Goal: Task Accomplishment & Management: Use online tool/utility

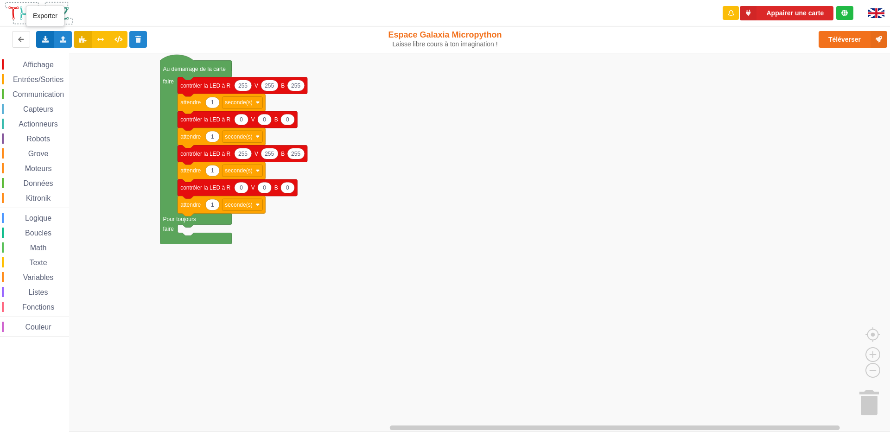
click at [41, 39] on div "Exporter l'assemblage de blocs Exporter l'assemblage de blocs au format Python" at bounding box center [45, 39] width 18 height 17
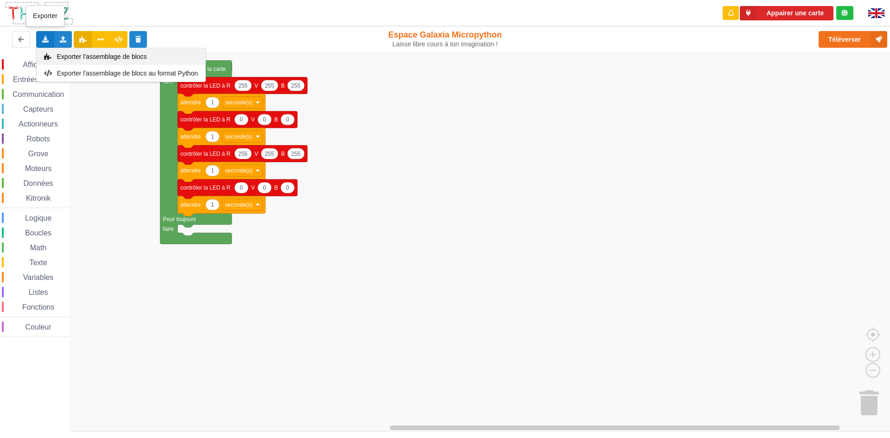
click at [146, 62] on div "Exporter l'assemblage de blocs" at bounding box center [121, 56] width 169 height 17
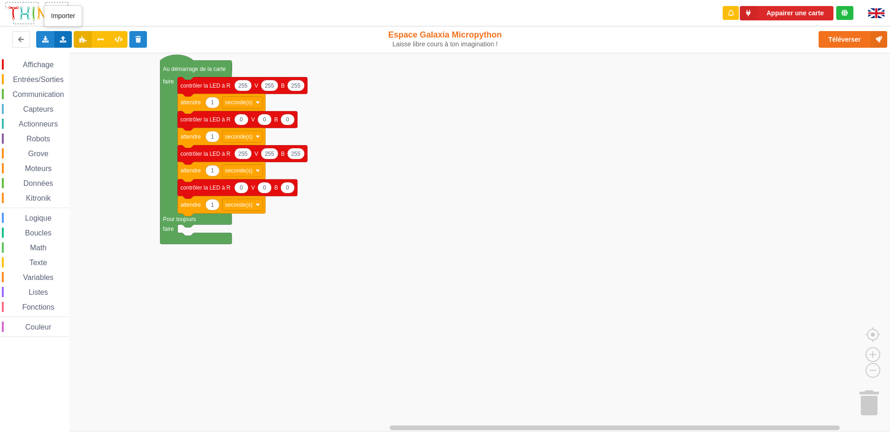
click at [58, 35] on div "Importer un assemblage de blocs Importer du code Python" at bounding box center [63, 39] width 18 height 17
click at [83, 52] on div "Importer un assemblage de blocs" at bounding box center [122, 56] width 124 height 17
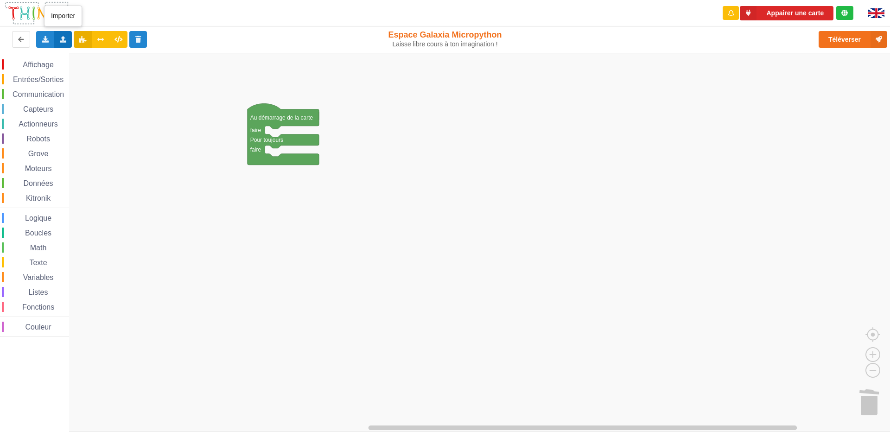
click at [57, 33] on div "Importer un assemblage de blocs Importer du code Python" at bounding box center [63, 39] width 18 height 17
click at [127, 49] on div "Importer un assemblage de blocs" at bounding box center [122, 56] width 124 height 17
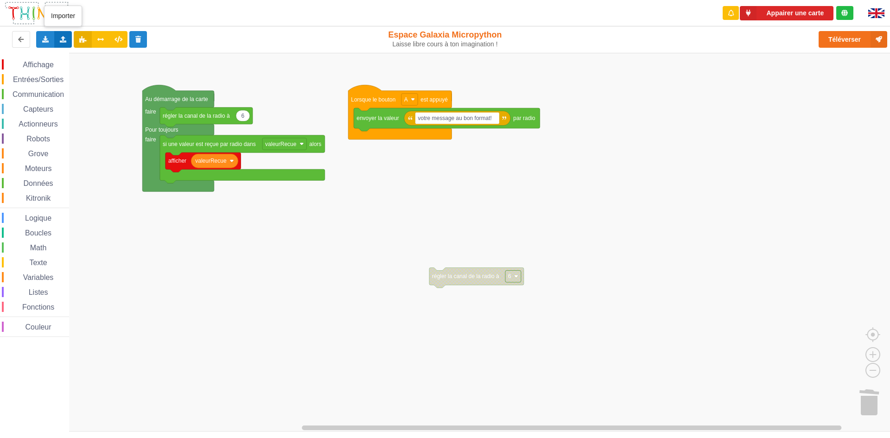
click at [60, 41] on icon at bounding box center [63, 39] width 8 height 6
click at [108, 57] on span "Importer un assemblage de blocs" at bounding box center [128, 56] width 96 height 7
click at [62, 38] on icon at bounding box center [63, 39] width 8 height 6
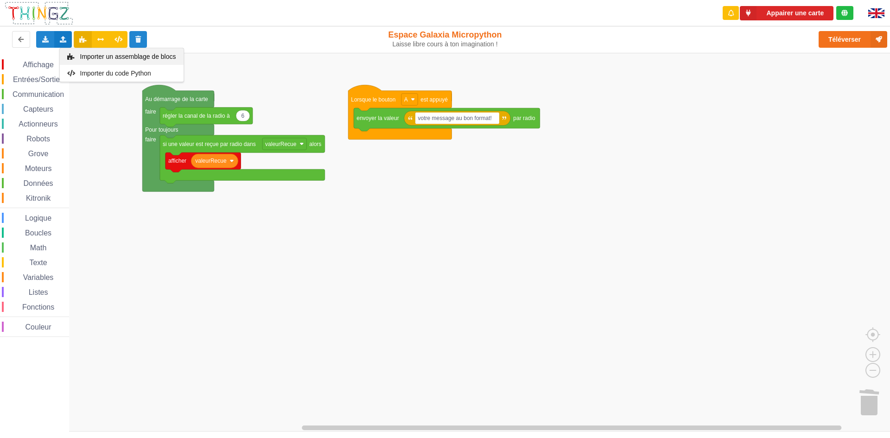
click at [114, 59] on span "Importer un assemblage de blocs" at bounding box center [128, 56] width 96 height 7
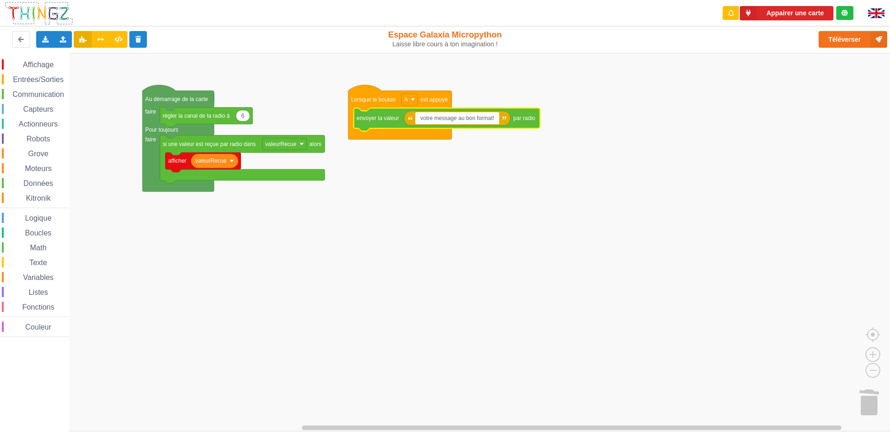
click at [453, 118] on input "votre message au bon format!" at bounding box center [457, 118] width 84 height 12
click at [421, 123] on input "votre message au bon format!" at bounding box center [457, 118] width 84 height 12
type input "message au bon format!"
click at [479, 121] on input "message au bon format!" at bounding box center [449, 118] width 69 height 12
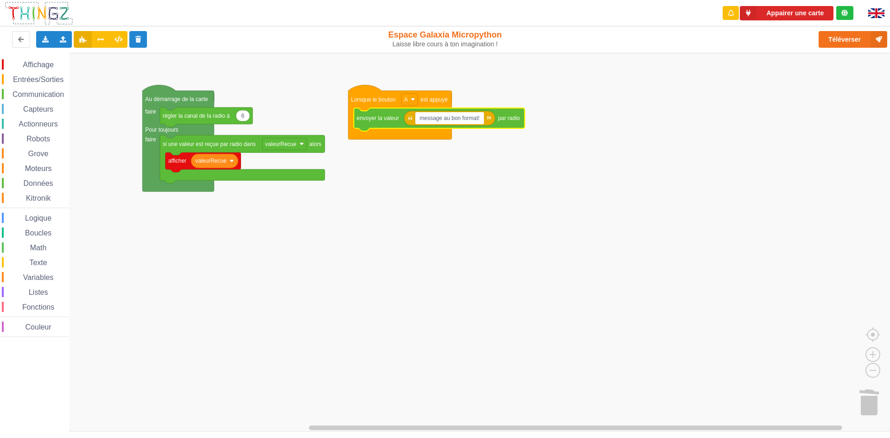
click at [479, 121] on input "message au bon format!" at bounding box center [449, 118] width 69 height 12
drag, startPoint x: 479, startPoint y: 121, endPoint x: 468, endPoint y: 121, distance: 11.1
click at [468, 121] on body "Appairer une carte Exporter l'assemblage de blocs Exporter l'assemblage de bloc…" at bounding box center [445, 219] width 890 height 438
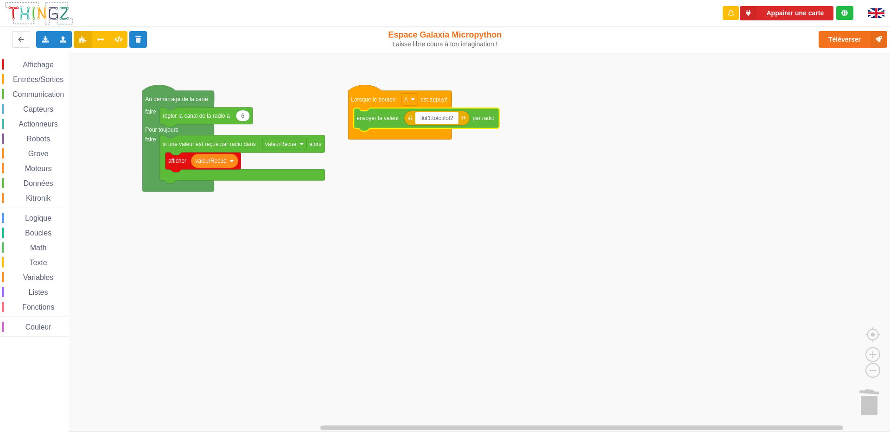
click at [429, 118] on input "ilot1:toto:ilot2" at bounding box center [437, 118] width 44 height 12
click at [456, 118] on input "ilot15:toto:ilot2" at bounding box center [438, 118] width 47 height 12
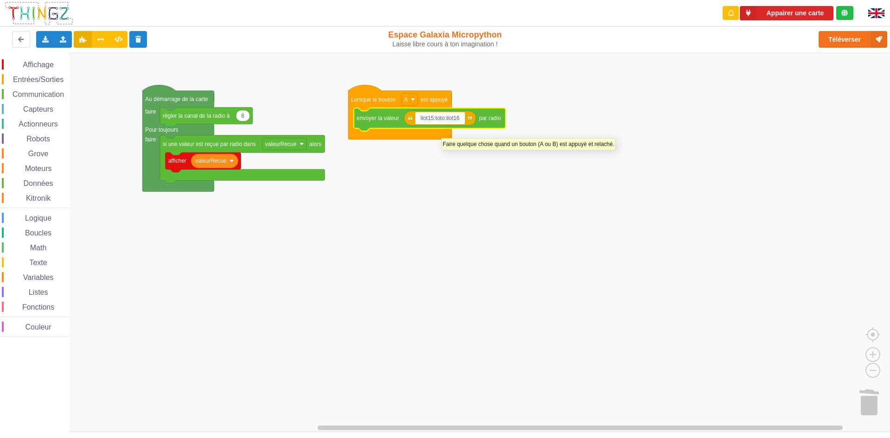
type input "ilot15:toto:ilot16"
